Goal: Find specific page/section: Find specific page/section

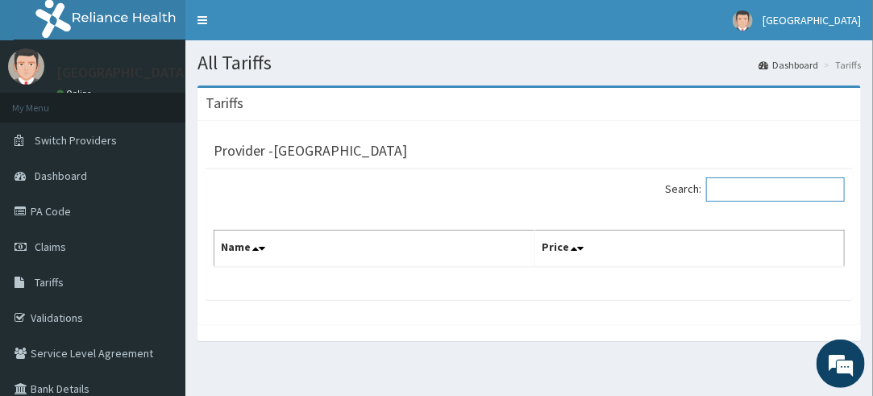
click at [744, 181] on input "Search:" at bounding box center [775, 189] width 139 height 24
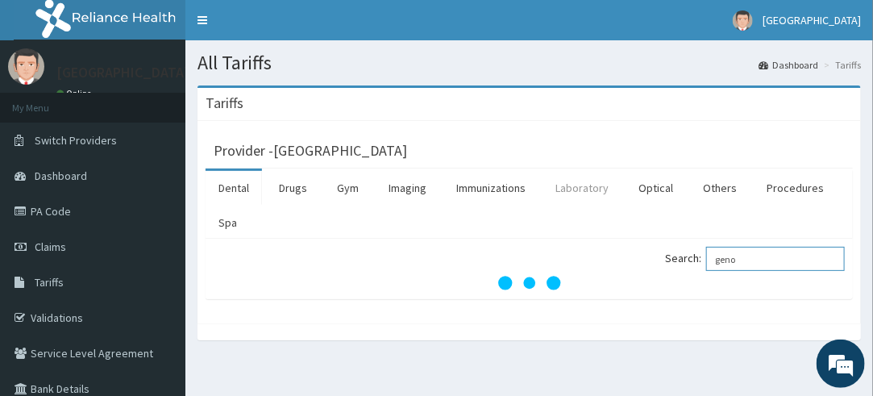
type input "geno"
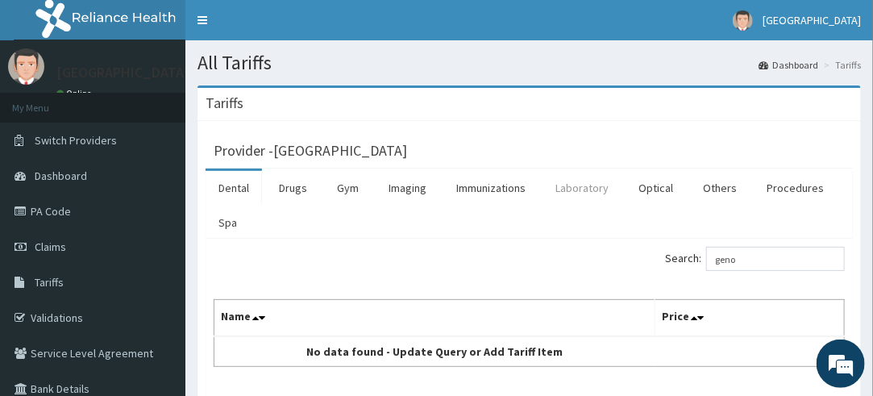
click at [576, 186] on link "Laboratory" at bounding box center [582, 188] width 79 height 34
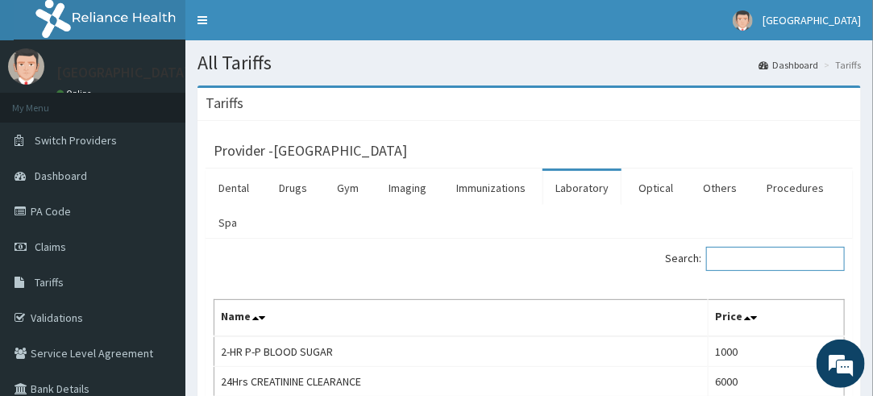
click at [759, 264] on input "Search:" at bounding box center [775, 259] width 139 height 24
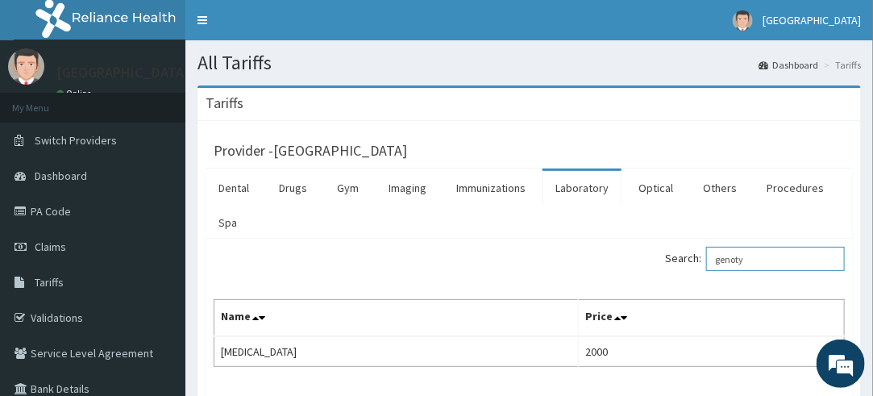
type input "genoty["
